Goal: Find specific page/section: Find specific page/section

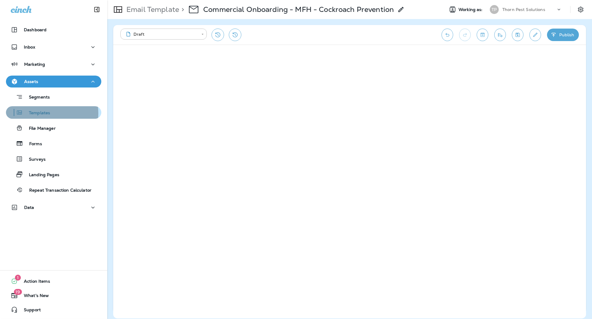
click at [39, 113] on p "Templates" at bounding box center [36, 113] width 27 height 6
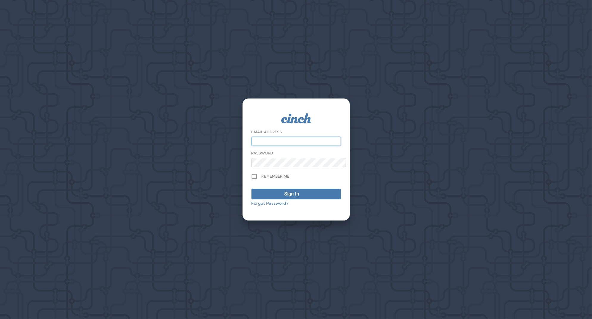
type input "**********"
click at [296, 195] on button "Sign In" at bounding box center [295, 194] width 89 height 11
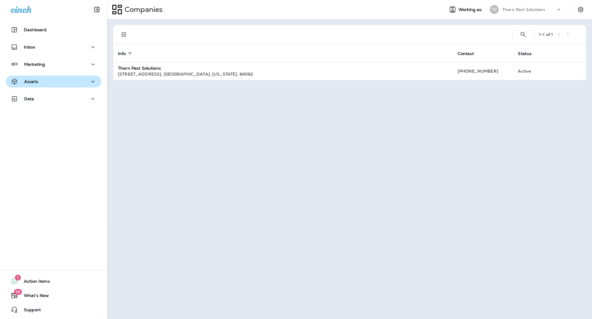
click at [38, 82] on div "Assets" at bounding box center [54, 81] width 86 height 7
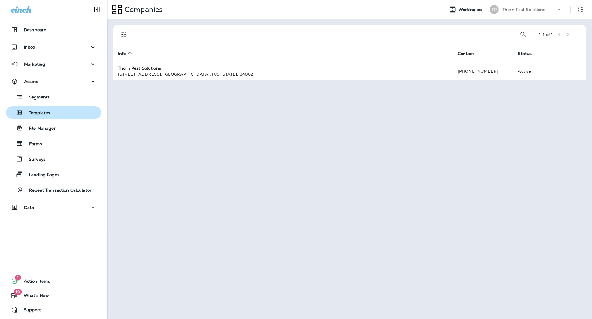
click at [40, 112] on p "Templates" at bounding box center [36, 113] width 27 height 6
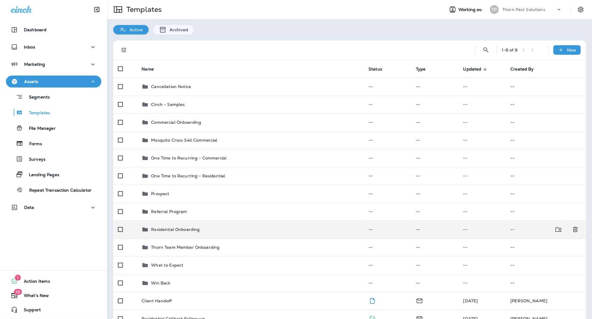
click at [190, 227] on p "Residential Onboarding" at bounding box center [175, 229] width 49 height 5
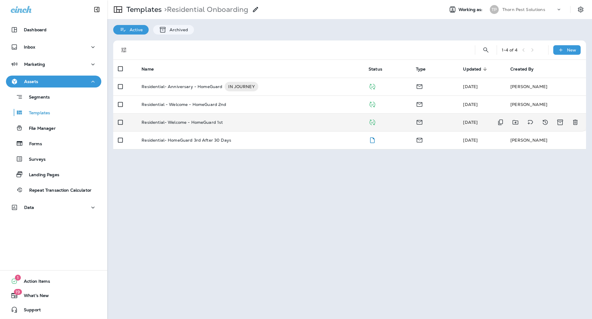
click at [194, 120] on p "Residential- Welcome - HomeGuard 1st" at bounding box center [181, 122] width 81 height 5
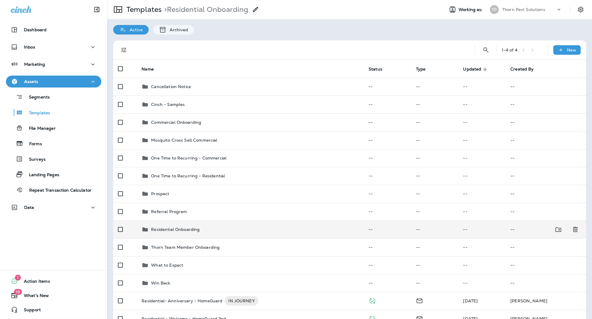
click at [174, 227] on p "Residential Onboarding" at bounding box center [175, 229] width 49 height 5
click at [183, 227] on p "Residential Onboarding" at bounding box center [175, 229] width 49 height 5
click at [179, 227] on p "Residential Onboarding" at bounding box center [175, 229] width 49 height 5
click at [158, 227] on p "Residential Onboarding" at bounding box center [175, 229] width 49 height 5
click at [180, 227] on p "Residential Onboarding" at bounding box center [175, 229] width 49 height 5
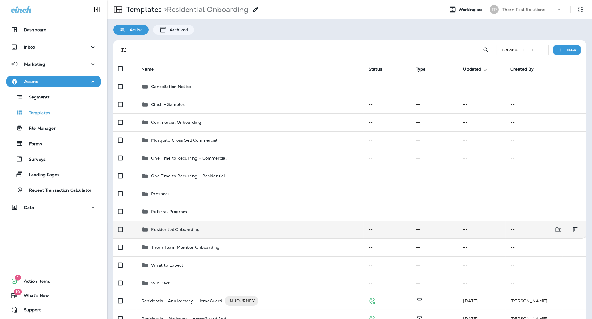
click at [208, 226] on div "Residential Onboarding" at bounding box center [249, 229] width 217 height 7
click at [160, 227] on p "Residential Onboarding" at bounding box center [175, 229] width 49 height 5
click at [149, 226] on div "Residential Onboarding" at bounding box center [249, 229] width 217 height 7
click at [143, 228] on icon at bounding box center [144, 230] width 5 height 4
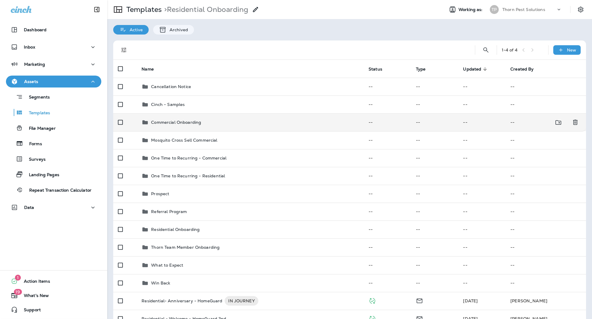
click at [175, 120] on p "Commercial Onboarding" at bounding box center [176, 122] width 50 height 5
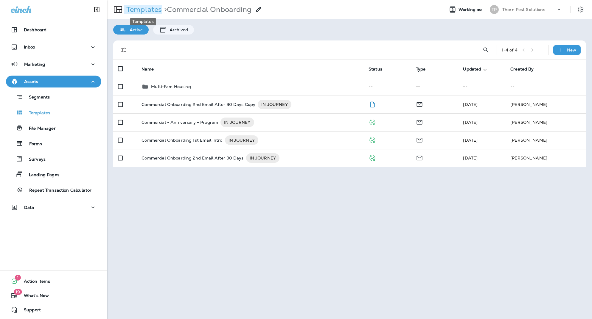
click at [144, 7] on p "Templates" at bounding box center [143, 9] width 38 height 9
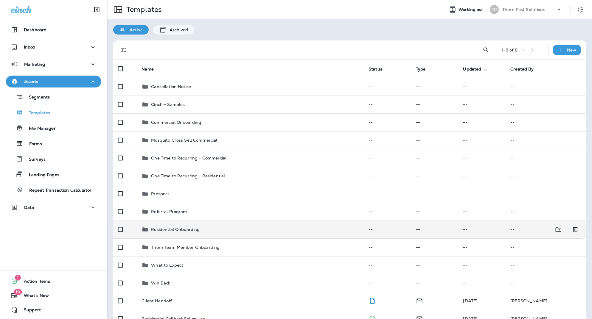
click at [172, 227] on p "Residential Onboarding" at bounding box center [175, 229] width 49 height 5
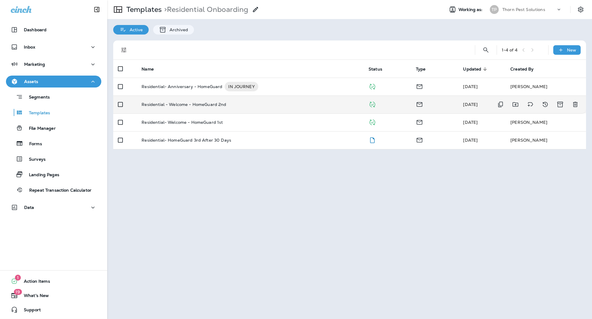
click at [201, 102] on p "Residential - Welcome - HomeGuard 2nd" at bounding box center [183, 104] width 85 height 5
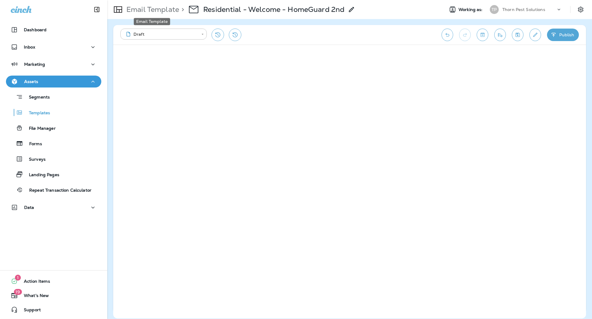
click at [152, 8] on p "Email Template" at bounding box center [151, 9] width 55 height 9
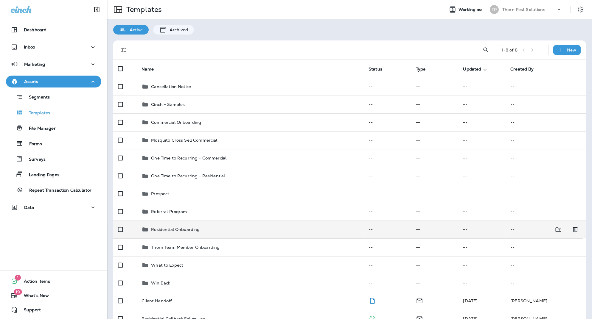
click at [173, 227] on p "Residential Onboarding" at bounding box center [175, 229] width 49 height 5
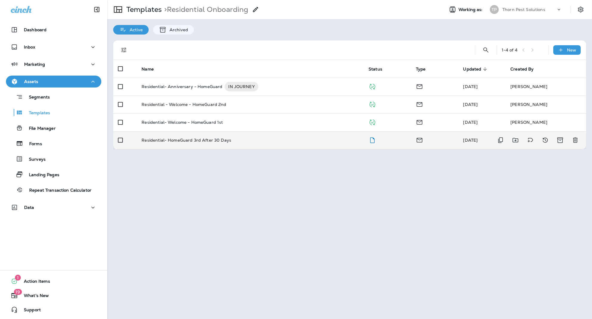
click at [201, 138] on p "Residential- HomeGuard 3rd After 30 Days" at bounding box center [186, 140] width 90 height 5
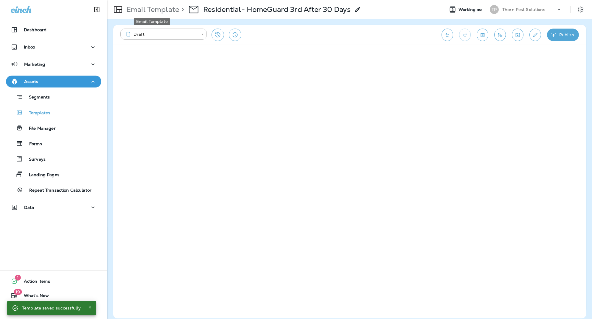
click at [169, 11] on p "Email Template" at bounding box center [151, 9] width 55 height 9
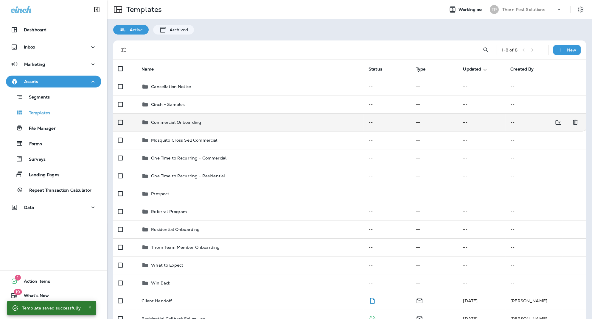
click at [170, 120] on p "Commercial Onboarding" at bounding box center [176, 122] width 50 height 5
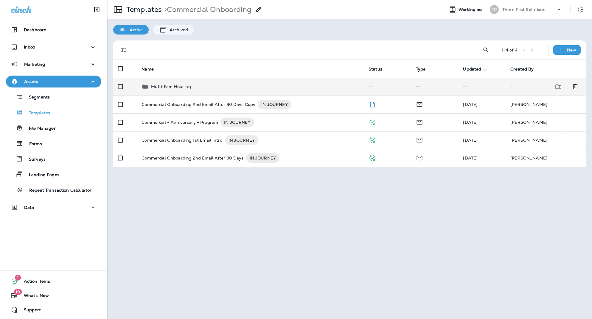
click at [176, 84] on p "Multi-Fam Housing" at bounding box center [171, 86] width 40 height 5
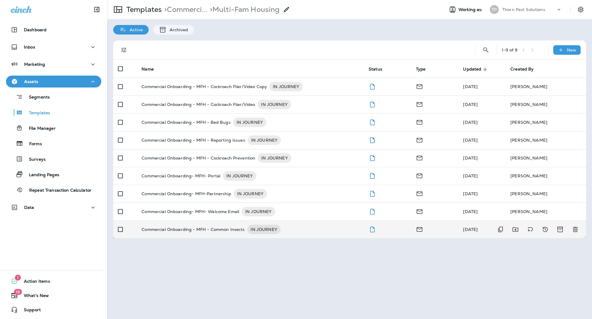
click at [218, 225] on p "Commercial Onboarding - MFH - Common Insects" at bounding box center [192, 230] width 103 height 10
